Goal: Browse casually

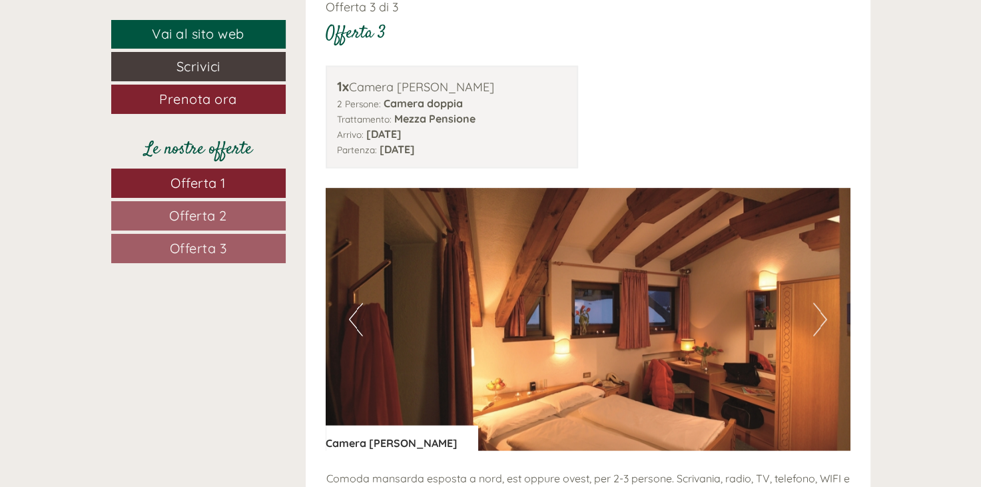
scroll to position [2530, 0]
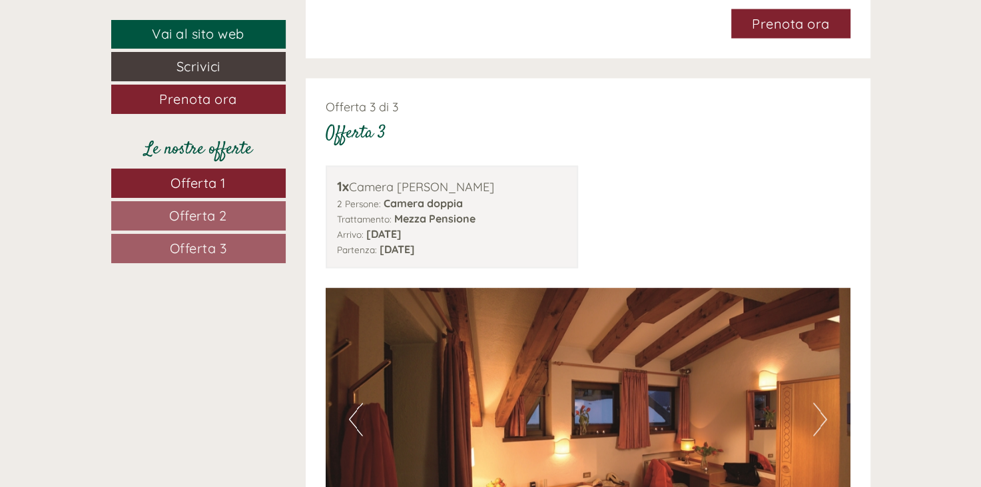
click at [814, 403] on button "Next" at bounding box center [820, 419] width 14 height 33
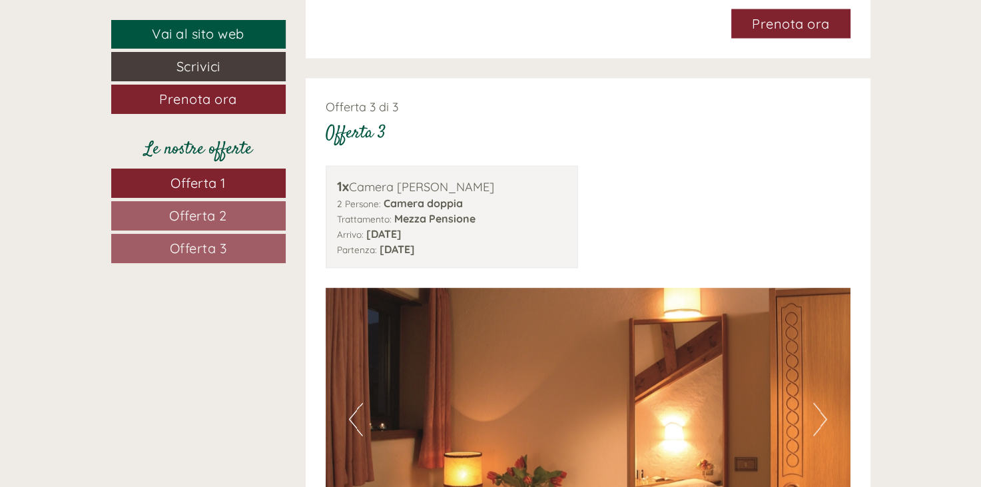
click at [814, 403] on button "Next" at bounding box center [820, 419] width 14 height 33
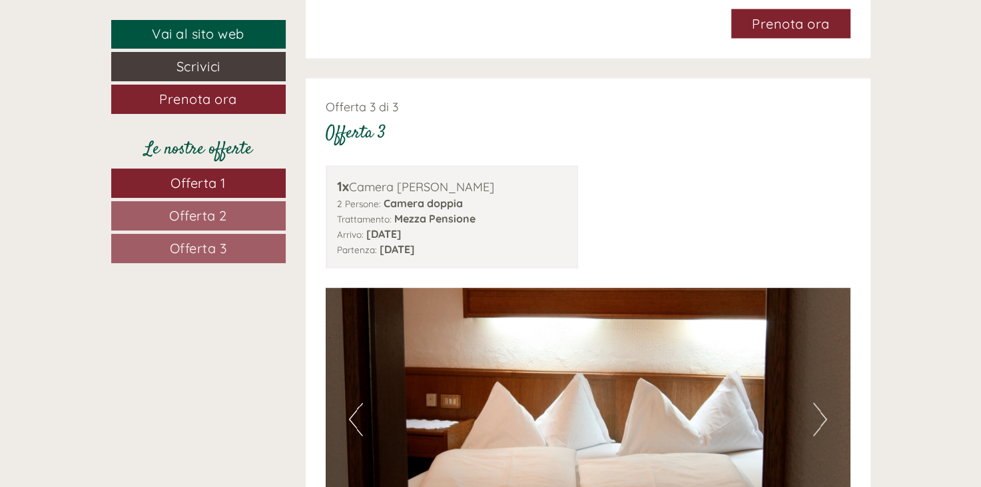
scroll to position [2664, 0]
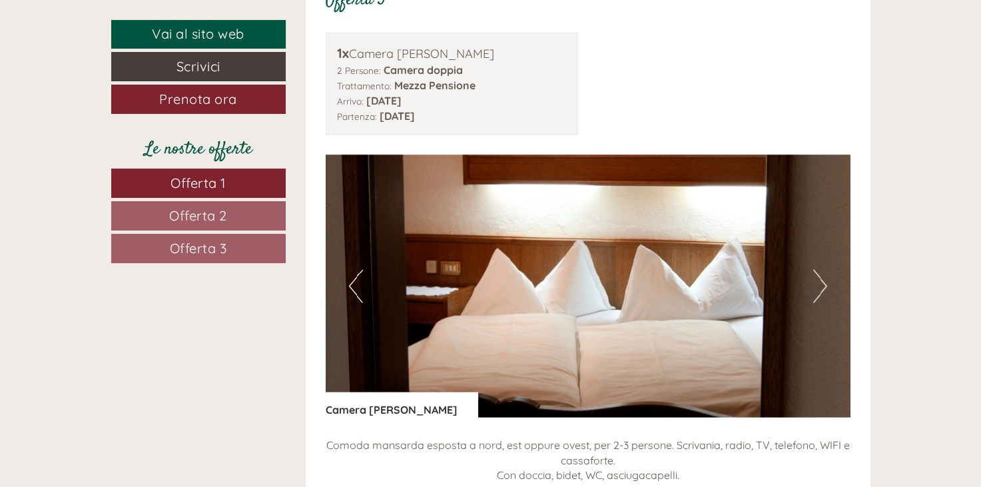
click at [820, 270] on button "Next" at bounding box center [820, 286] width 14 height 33
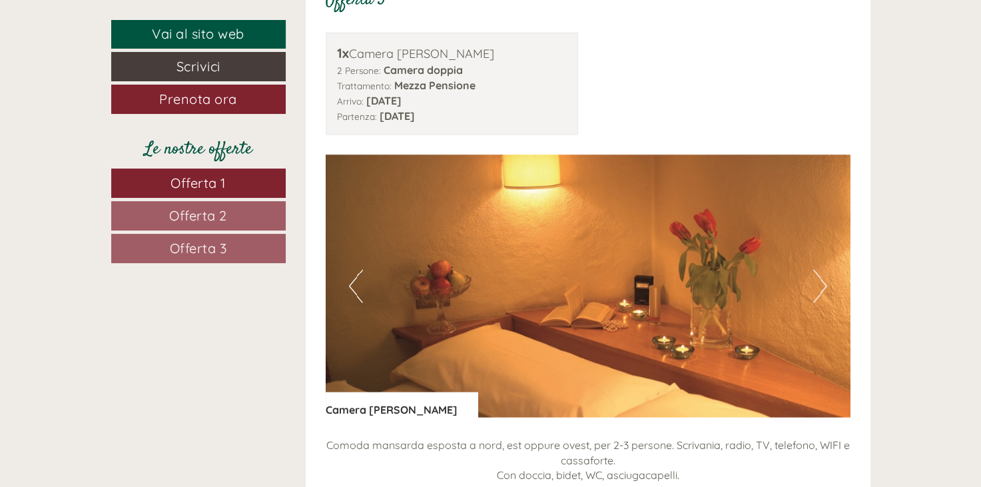
click at [820, 270] on button "Next" at bounding box center [820, 286] width 14 height 33
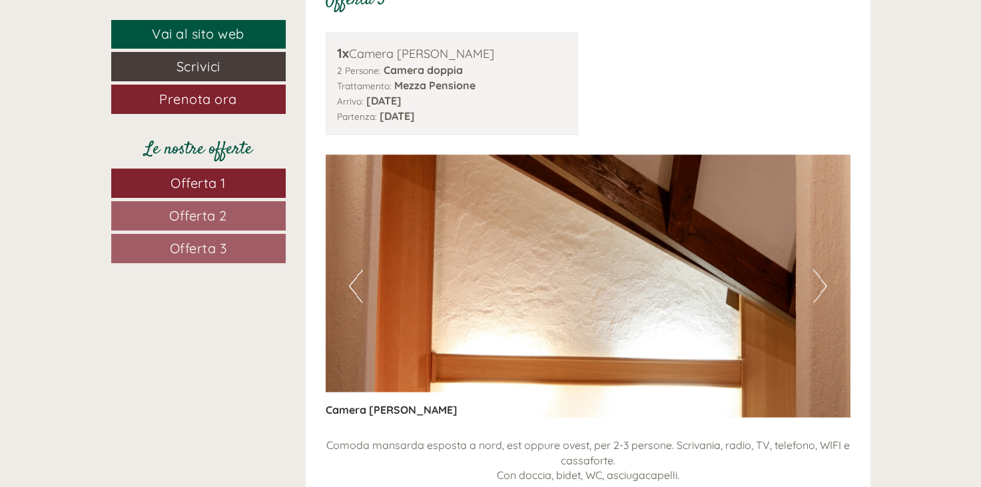
click at [820, 270] on button "Next" at bounding box center [820, 286] width 14 height 33
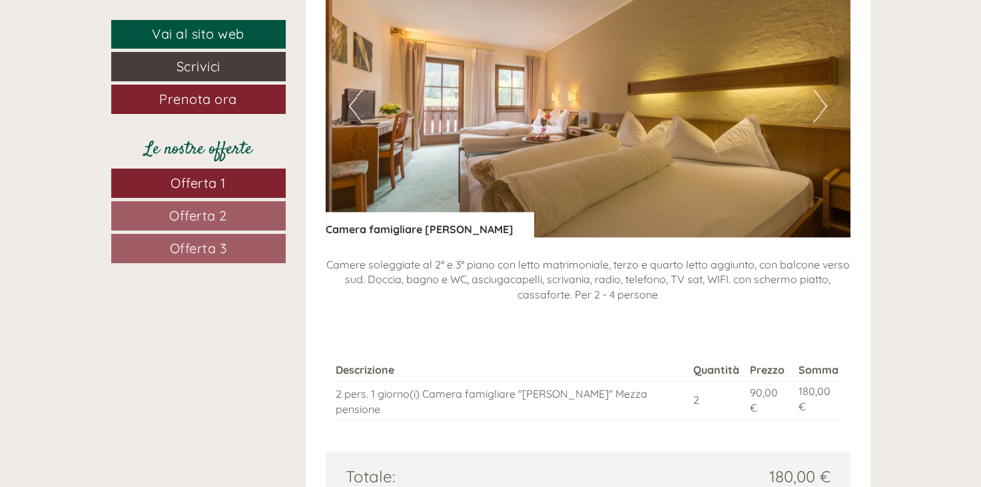
scroll to position [1998, 0]
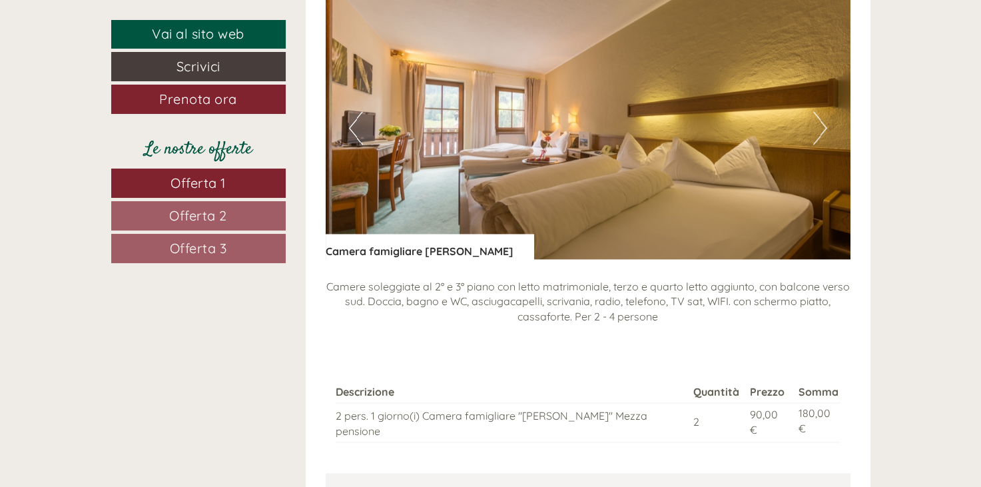
click at [826, 107] on img at bounding box center [588, 128] width 525 height 262
click at [818, 111] on button "Next" at bounding box center [820, 127] width 14 height 33
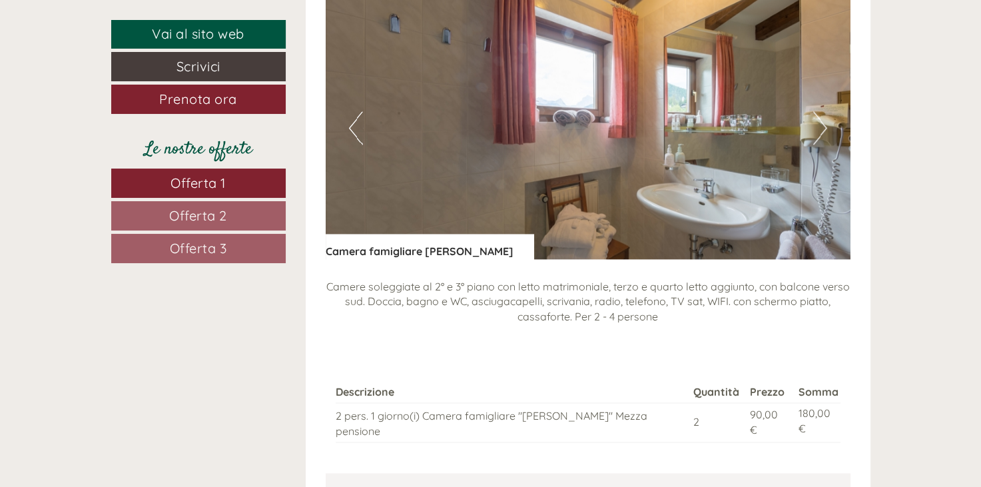
click at [818, 111] on button "Next" at bounding box center [820, 127] width 14 height 33
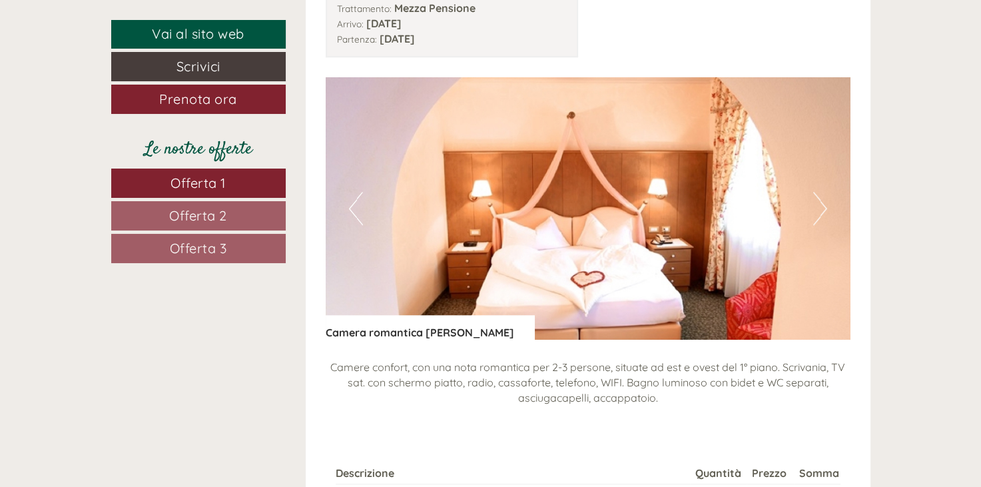
scroll to position [1199, 0]
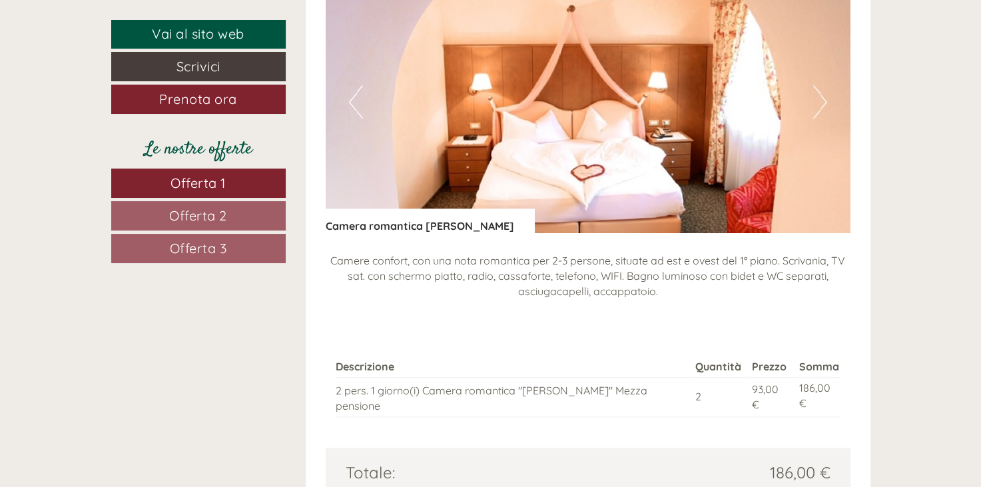
click at [822, 102] on button "Next" at bounding box center [820, 101] width 14 height 33
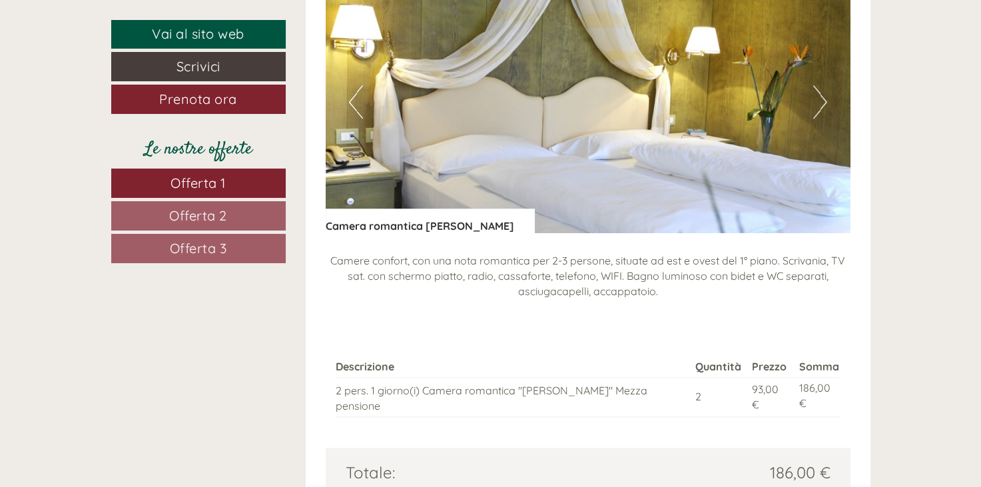
click at [822, 102] on button "Next" at bounding box center [820, 101] width 14 height 33
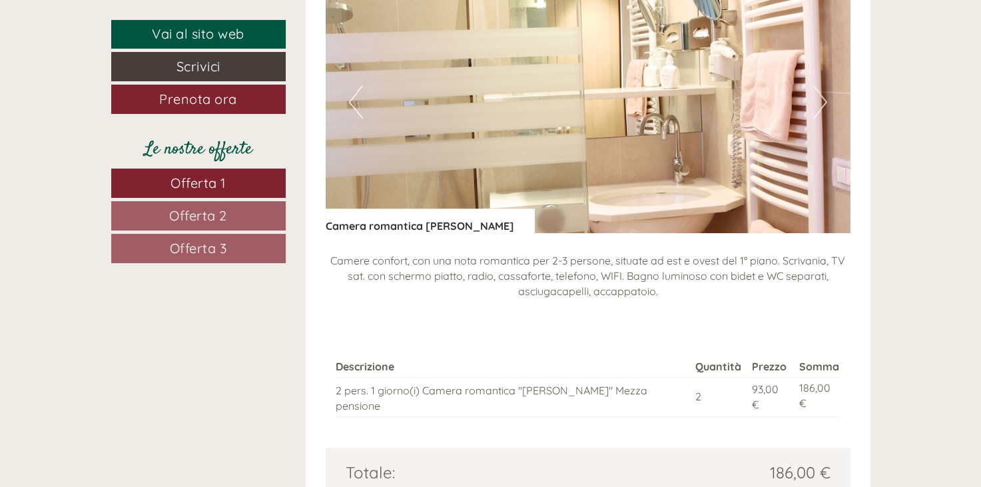
click at [822, 102] on button "Next" at bounding box center [820, 101] width 14 height 33
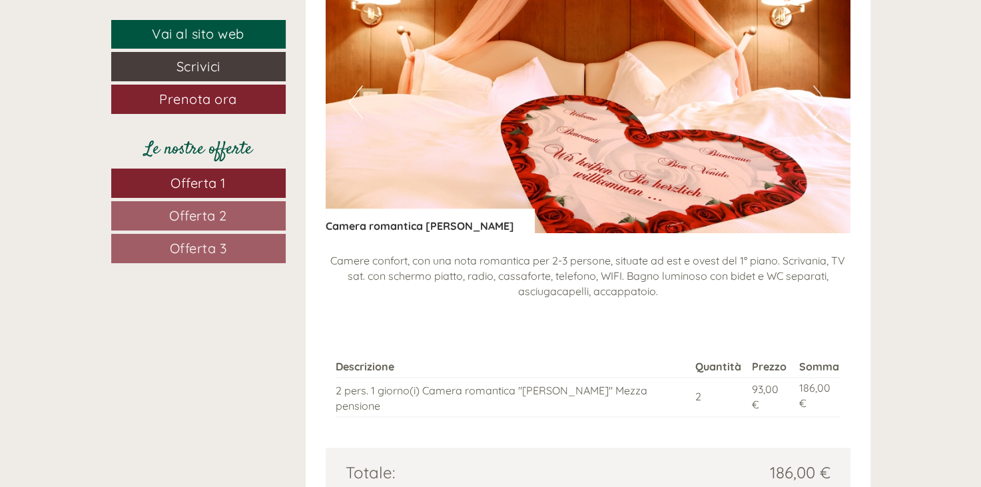
click at [822, 102] on button "Next" at bounding box center [820, 101] width 14 height 33
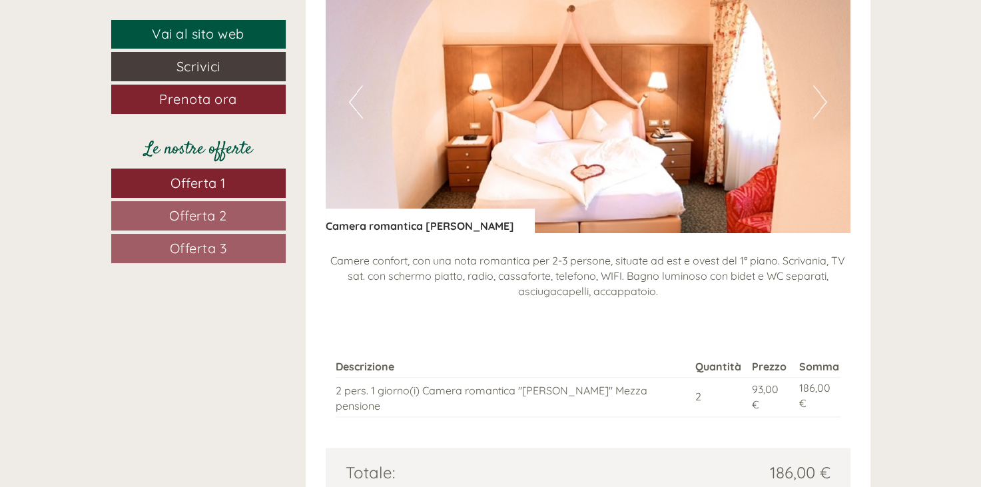
click at [822, 102] on button "Next" at bounding box center [820, 101] width 14 height 33
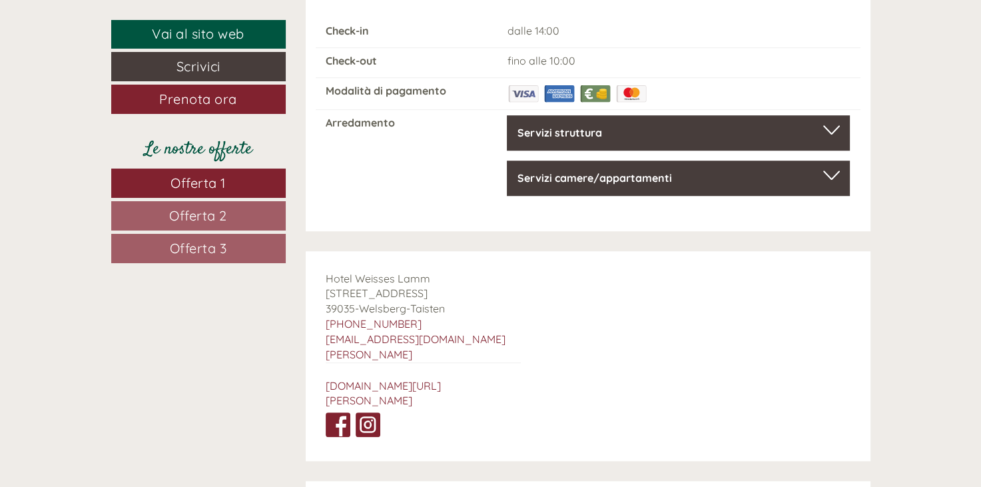
scroll to position [5860, 0]
